Goal: Task Accomplishment & Management: Complete application form

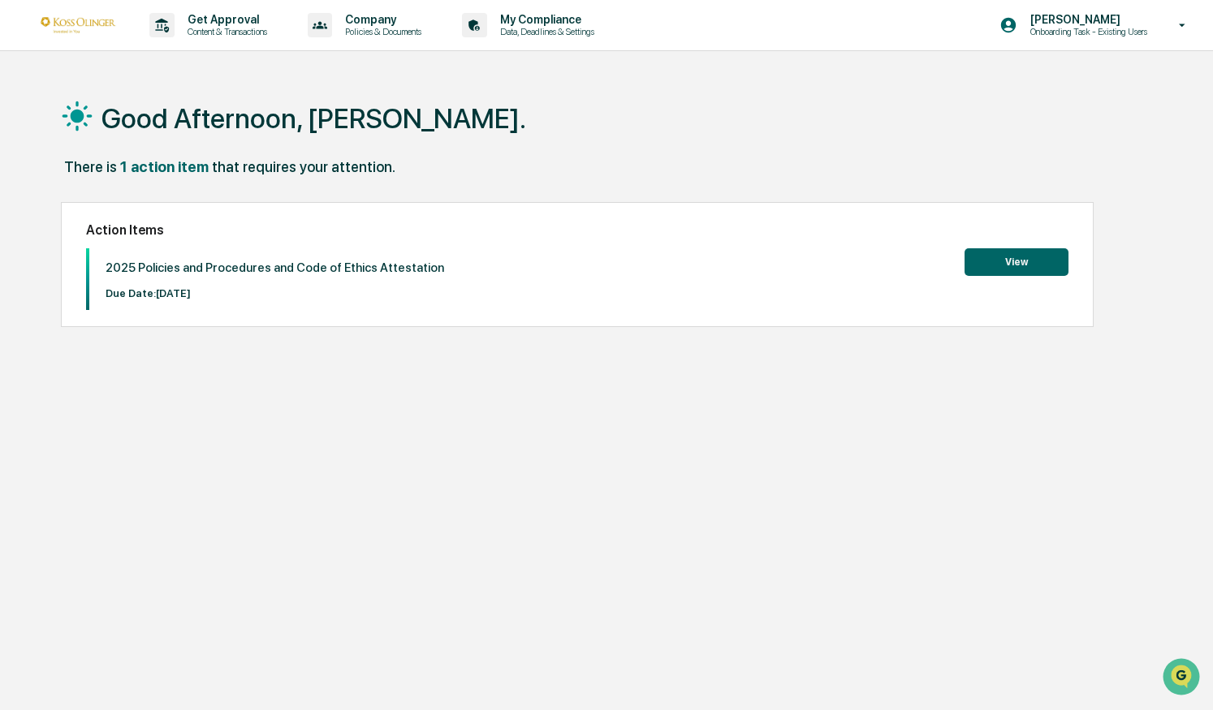
click at [1021, 270] on button "View" at bounding box center [1017, 262] width 104 height 28
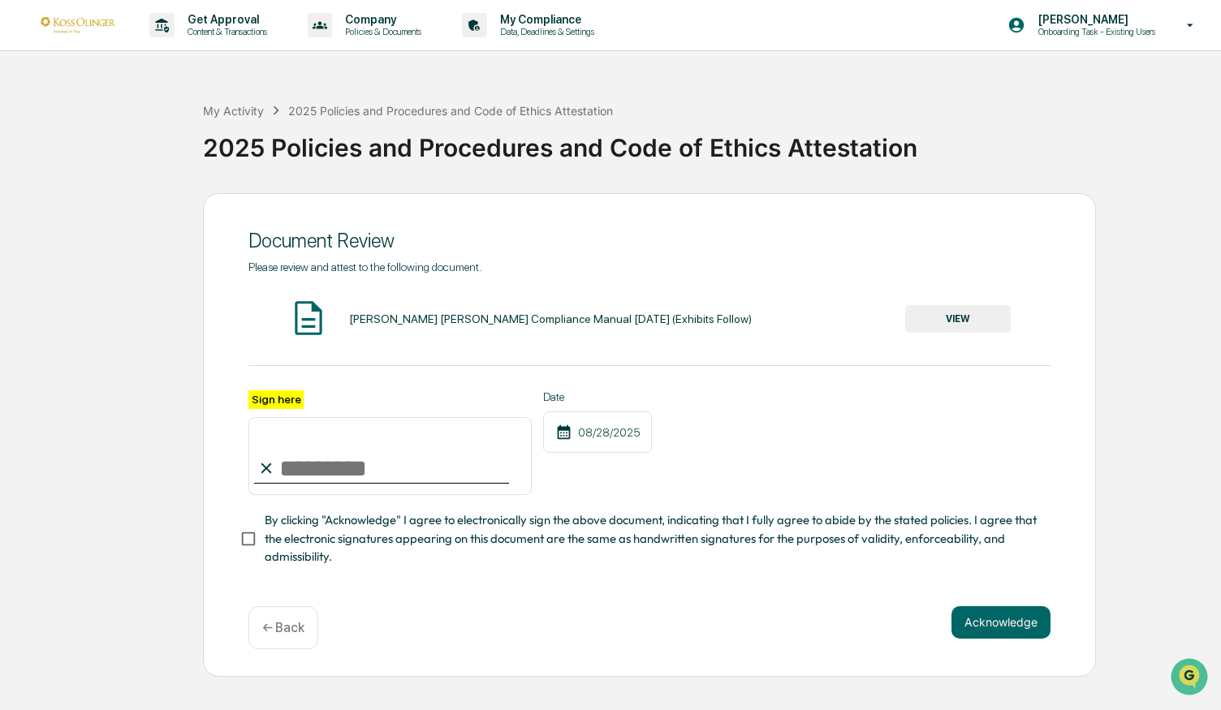
click at [338, 462] on input "Sign here" at bounding box center [389, 456] width 283 height 78
type input "**********"
click at [1000, 639] on button "Acknowledge" at bounding box center [1001, 623] width 99 height 32
